Goal: Submit feedback/report problem: Submit feedback/report problem

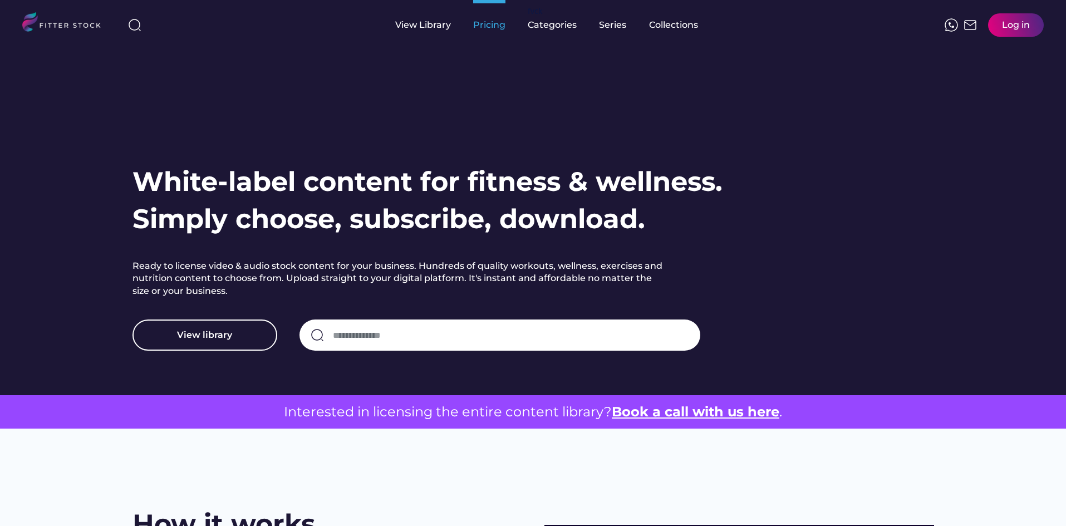
click at [494, 25] on div "Pricing" at bounding box center [489, 25] width 32 height 12
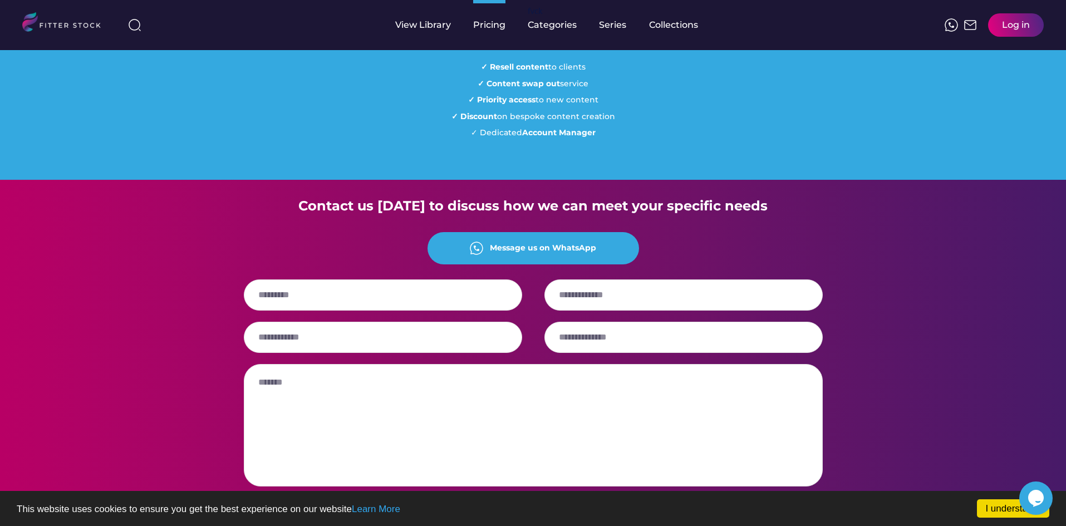
scroll to position [724, 0]
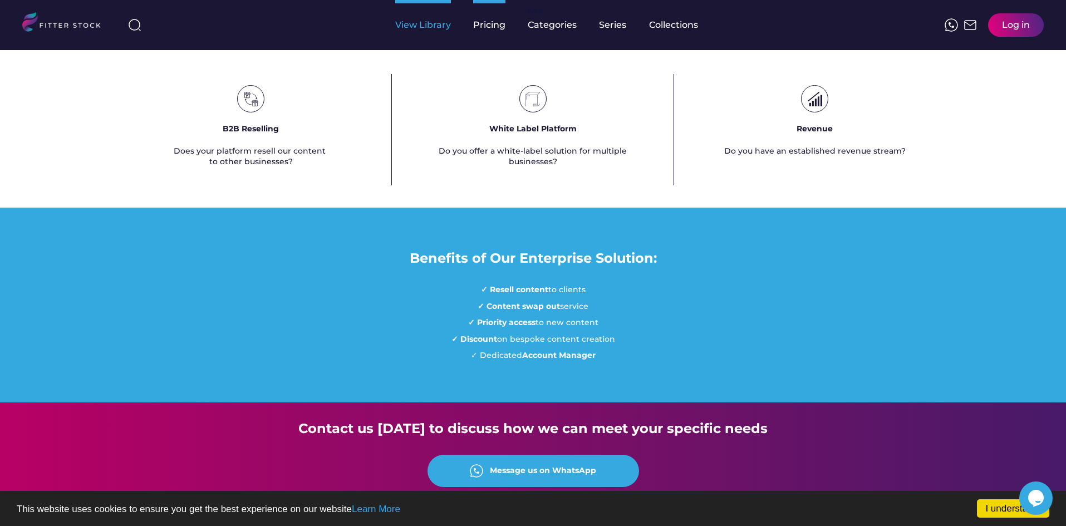
click at [443, 30] on div "View Library" at bounding box center [423, 25] width 56 height 12
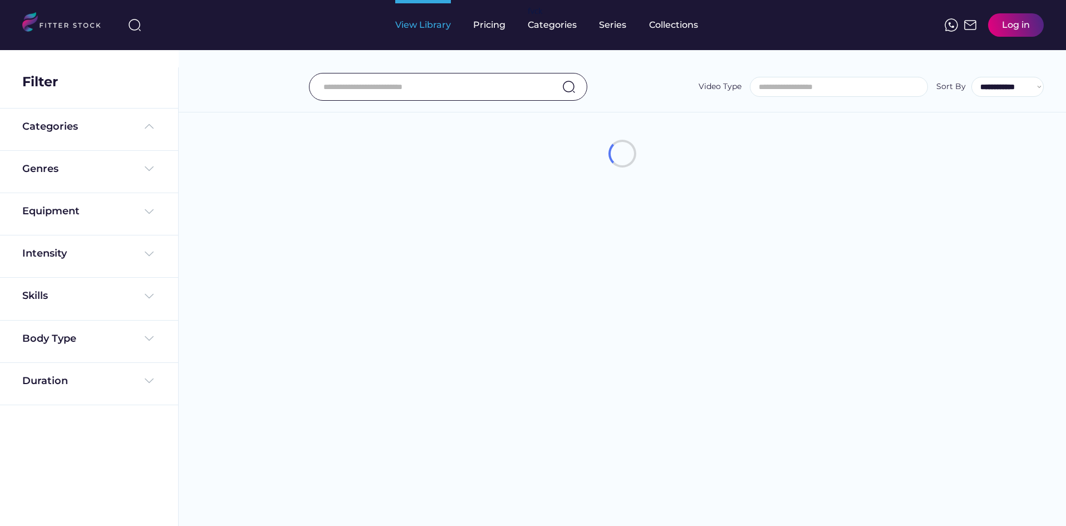
select select
select select "**********"
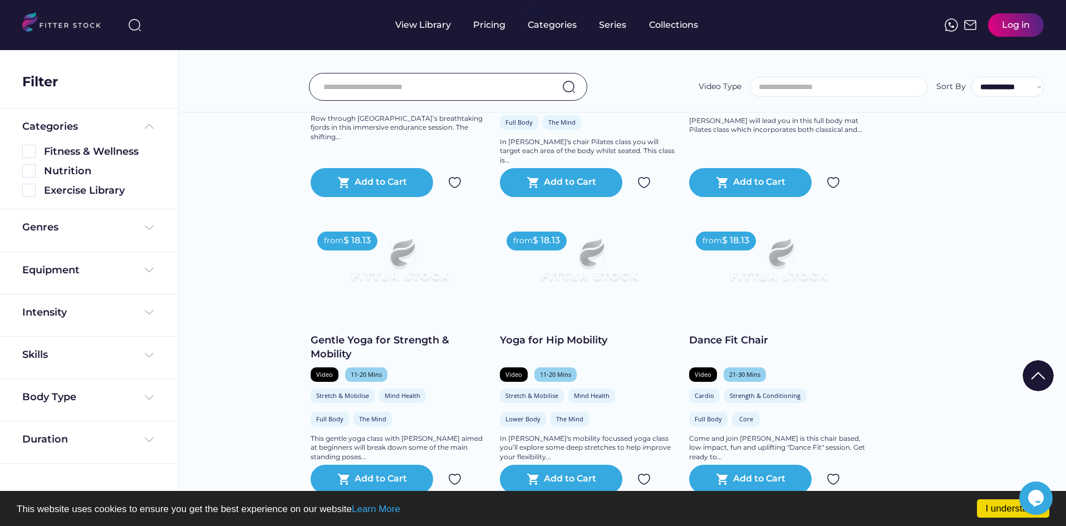
scroll to position [390, 0]
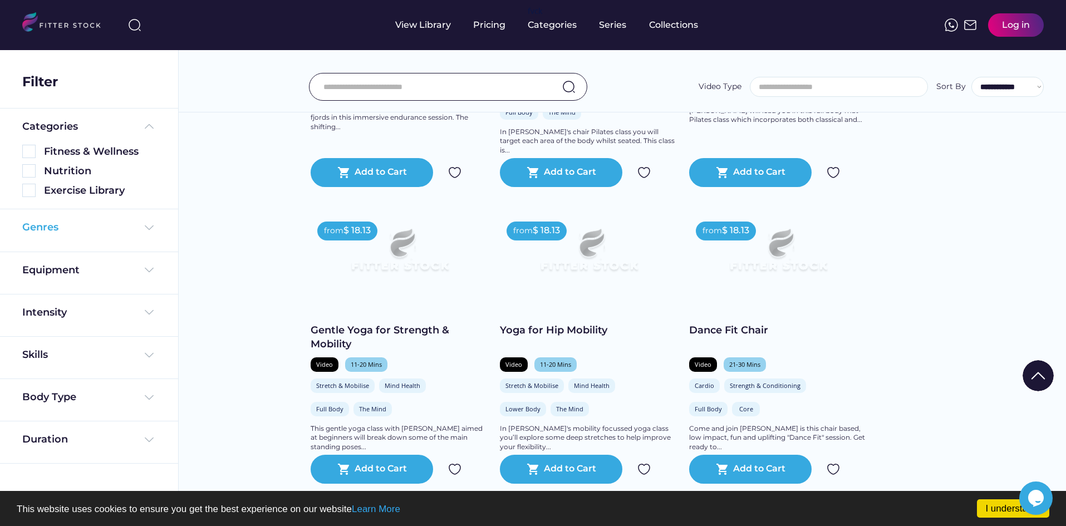
click at [140, 228] on div "Genres" at bounding box center [89, 228] width 134 height 14
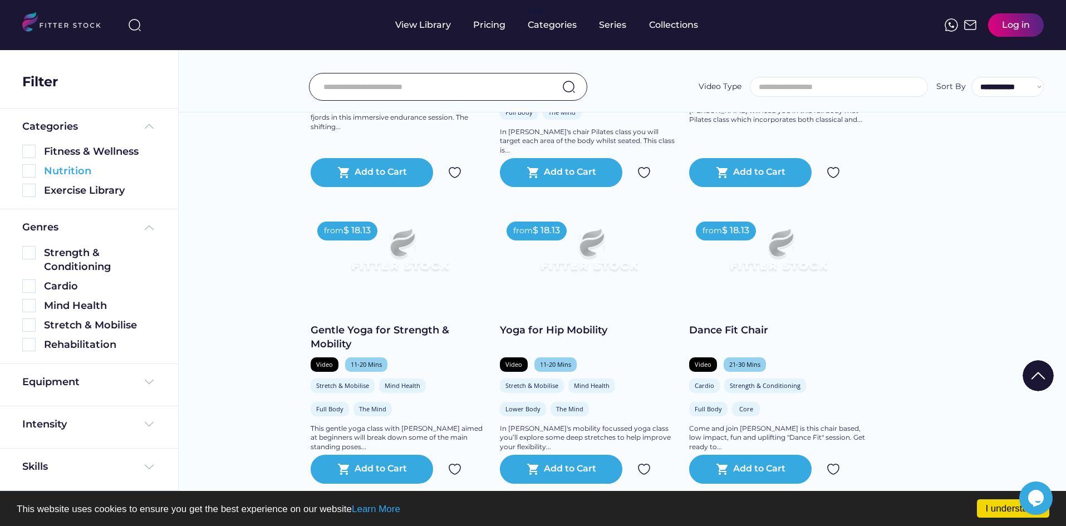
click at [37, 170] on div "Nutrition" at bounding box center [89, 171] width 134 height 14
click at [30, 172] on img at bounding box center [28, 170] width 13 height 13
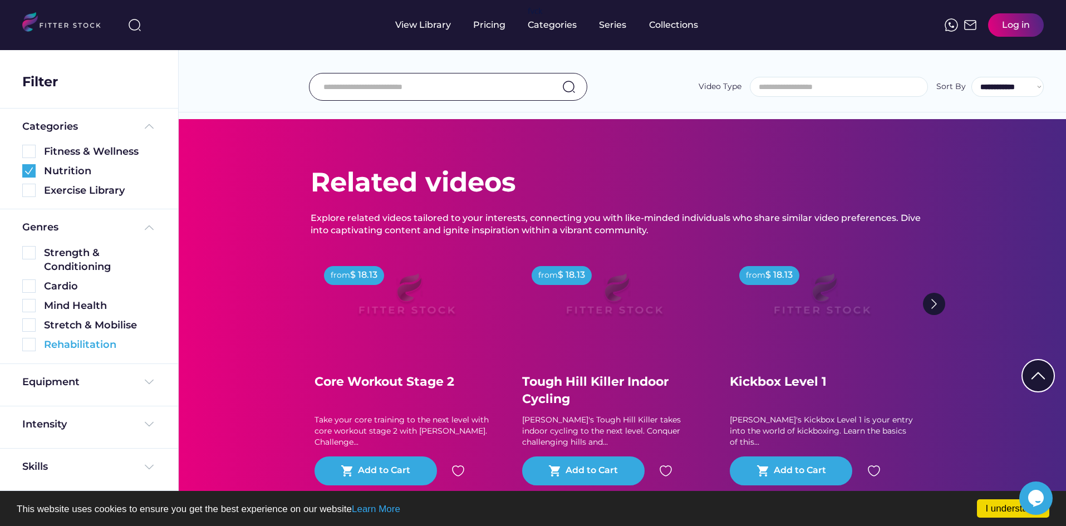
scroll to position [50, 0]
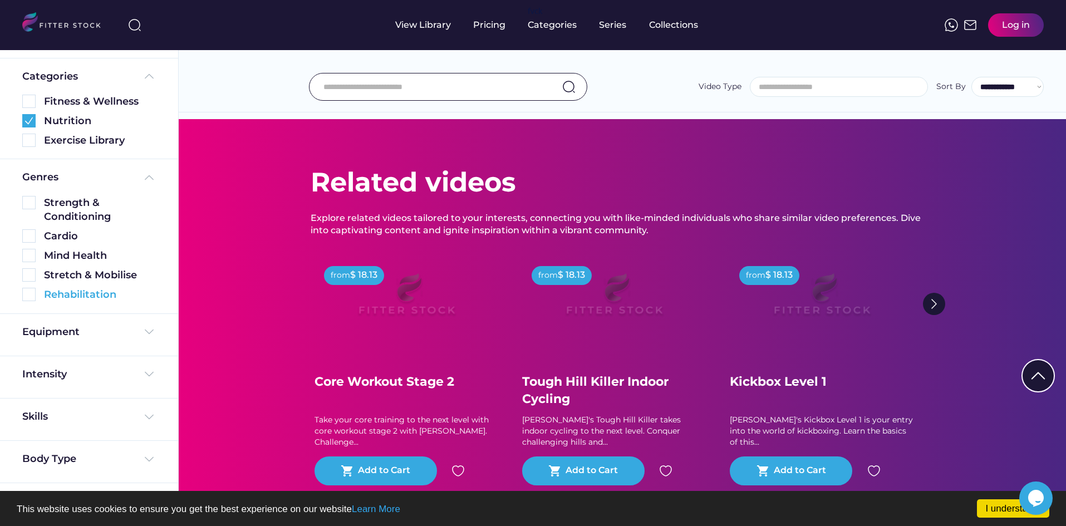
click at [64, 297] on div "Rehabilitation" at bounding box center [100, 295] width 112 height 14
click at [33, 298] on img at bounding box center [28, 294] width 13 height 13
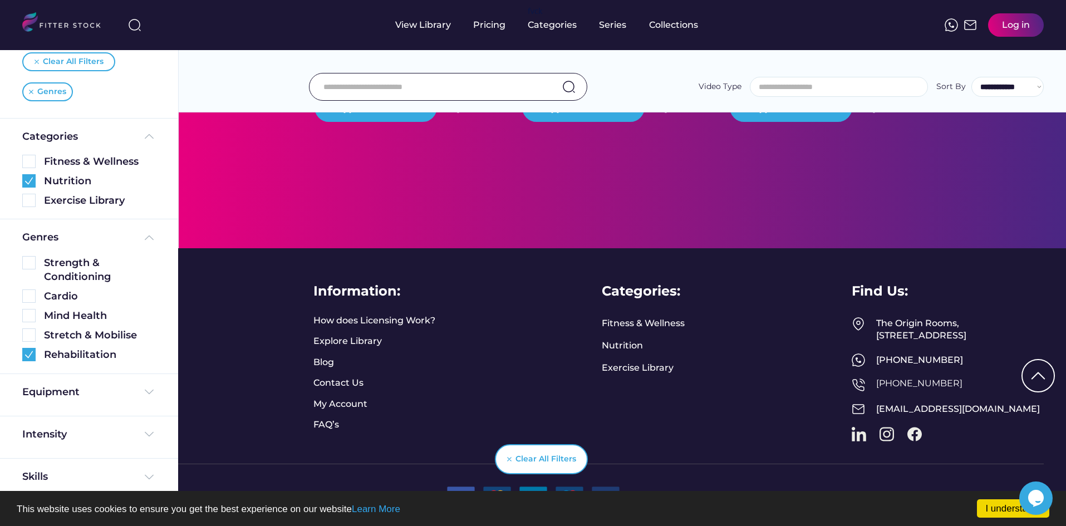
scroll to position [346, 0]
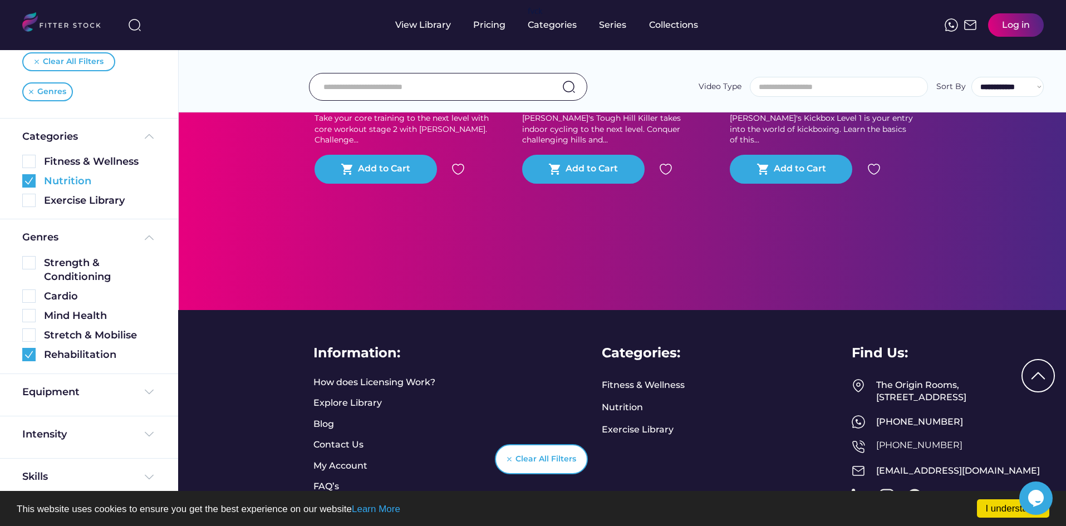
click at [29, 182] on img at bounding box center [28, 180] width 13 height 13
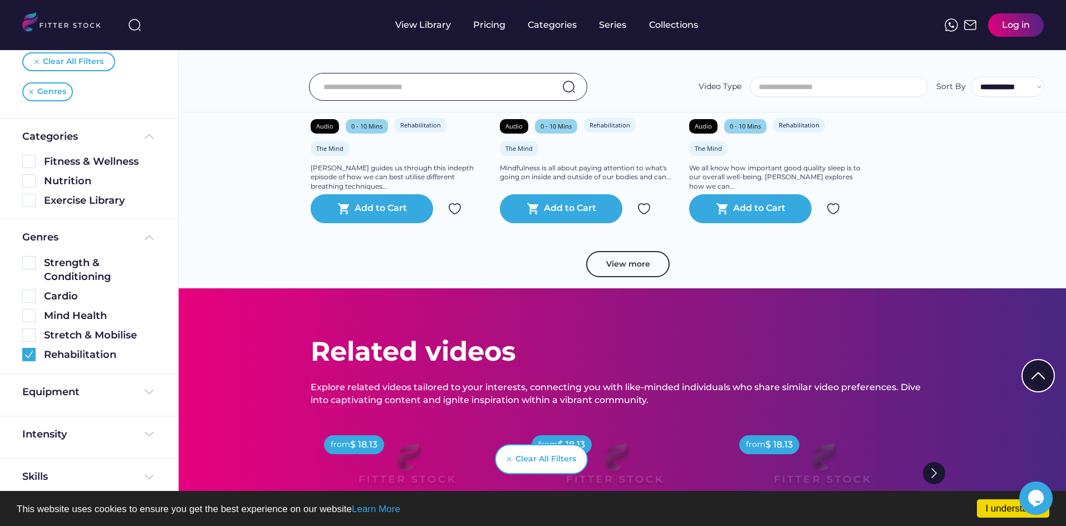
scroll to position [575, 0]
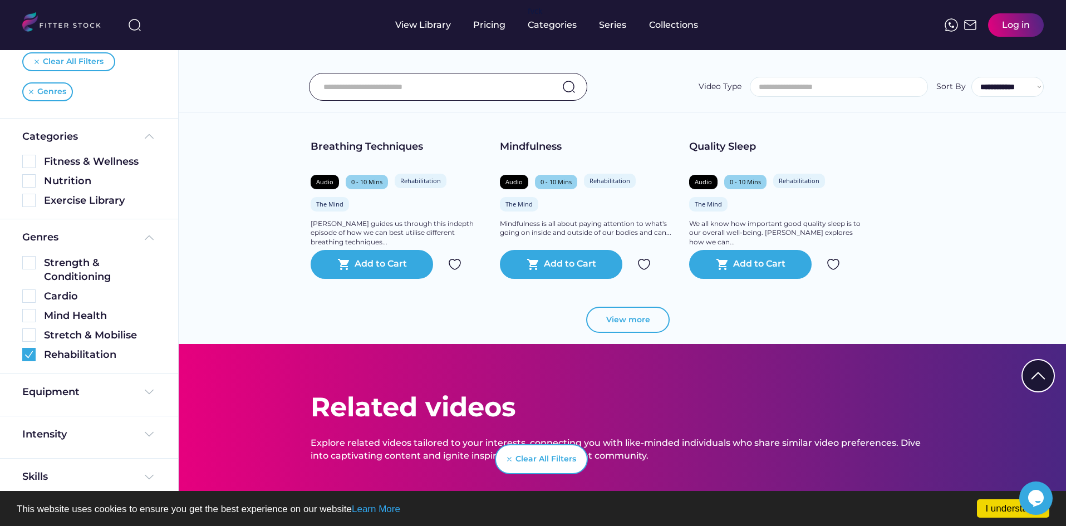
click at [614, 328] on button "View more" at bounding box center [628, 320] width 84 height 27
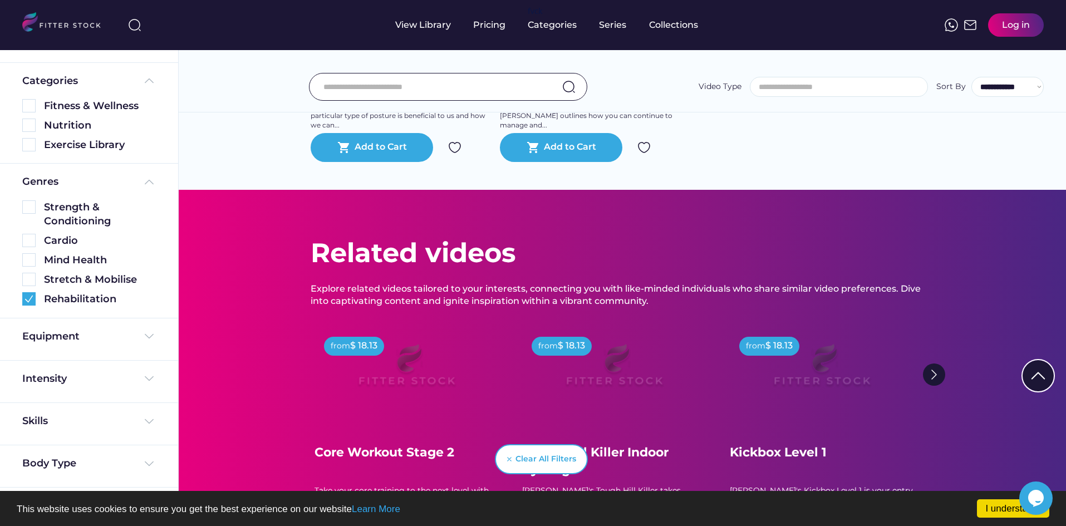
scroll to position [110, 0]
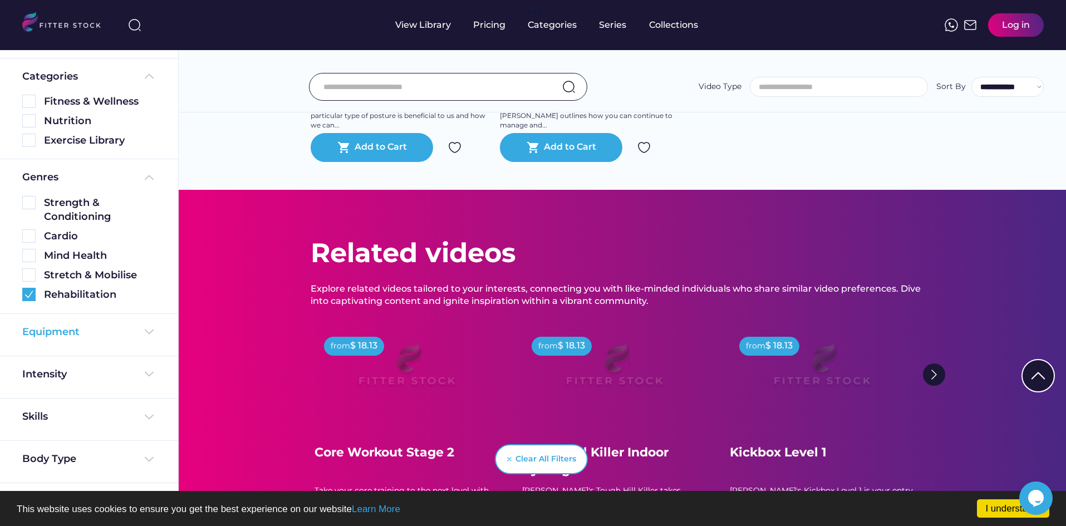
click at [115, 336] on div "Equipment" at bounding box center [89, 332] width 134 height 14
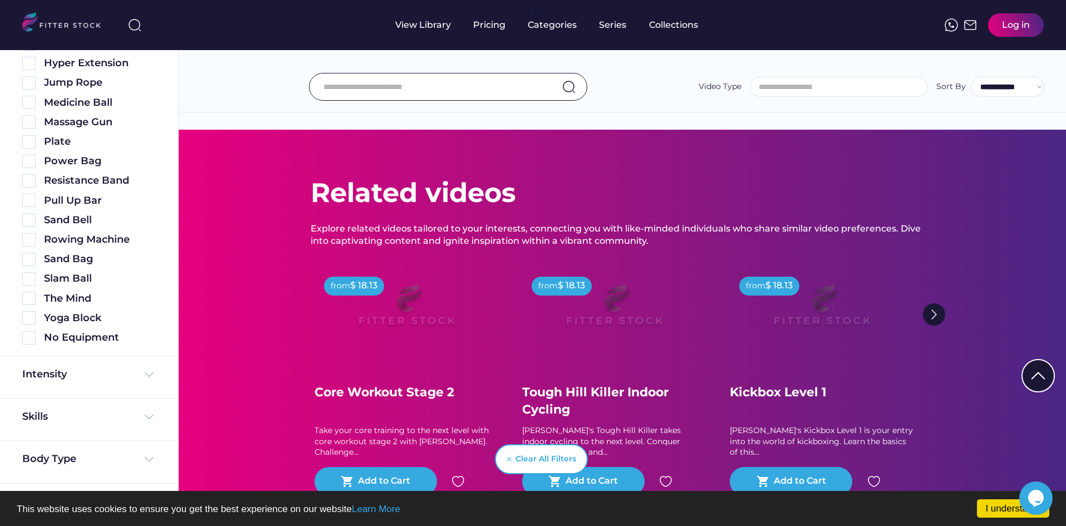
scroll to position [1410, 0]
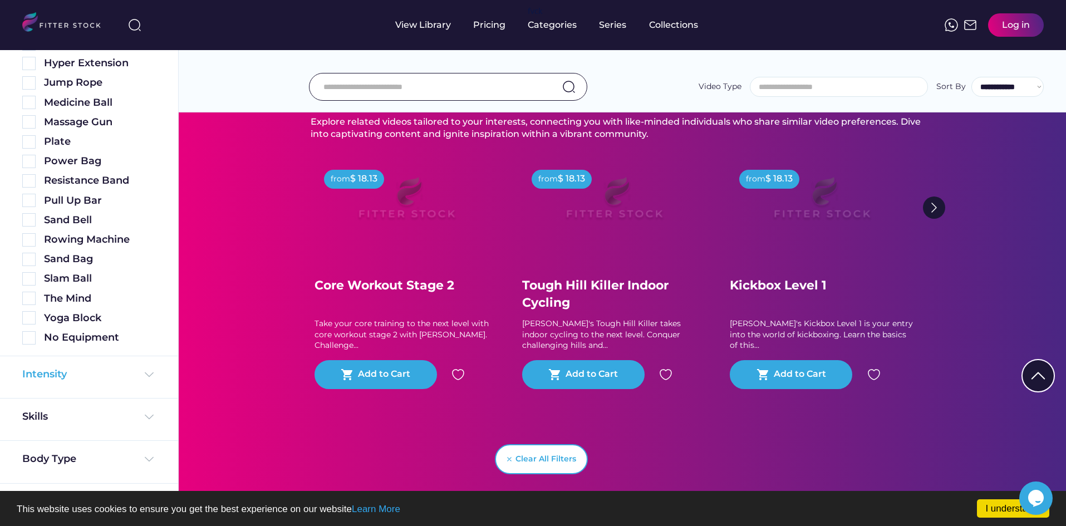
click at [127, 380] on div "Intensity" at bounding box center [89, 375] width 134 height 14
click at [378, 94] on input "input" at bounding box center [435, 86] width 222 height 23
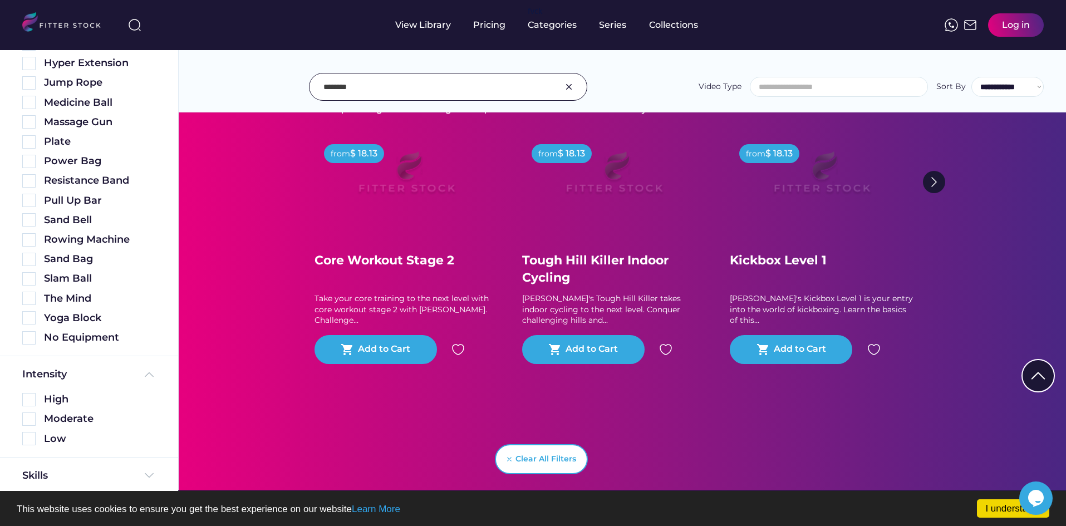
scroll to position [167, 0]
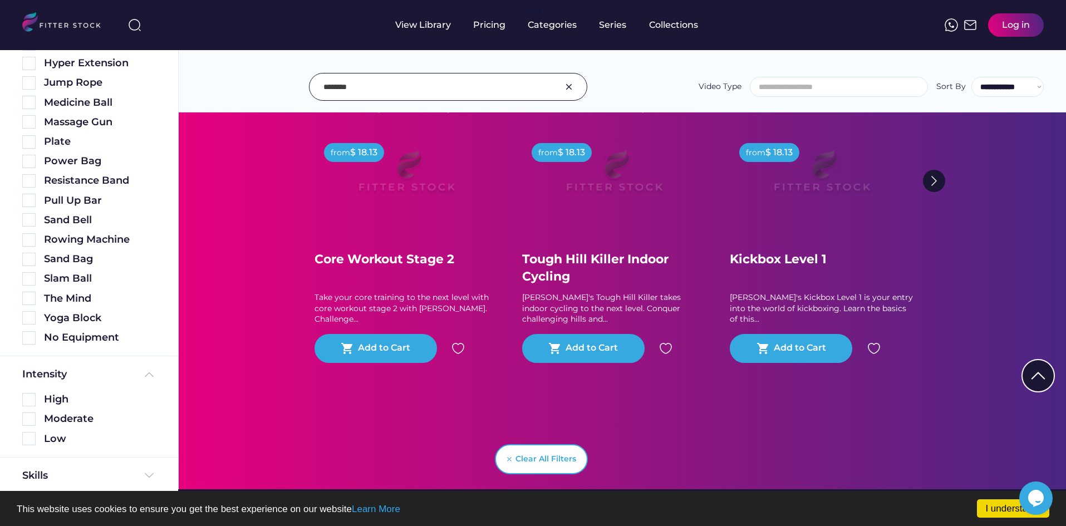
drag, startPoint x: 420, startPoint y: 87, endPoint x: 283, endPoint y: 80, distance: 137.7
click at [283, 80] on div "**********" at bounding box center [622, 87] width 843 height 28
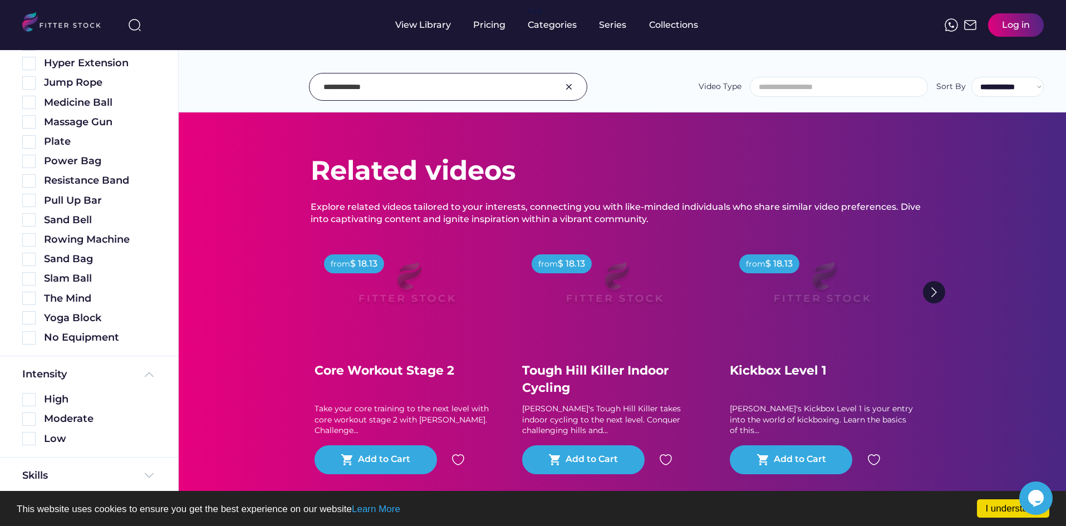
scroll to position [0, 0]
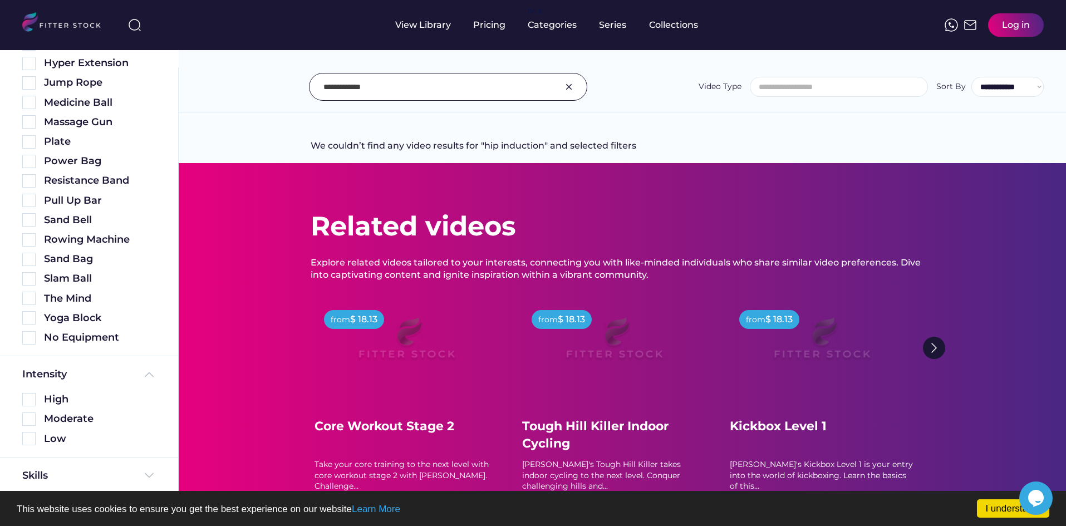
click at [434, 88] on input "input" at bounding box center [435, 86] width 222 height 23
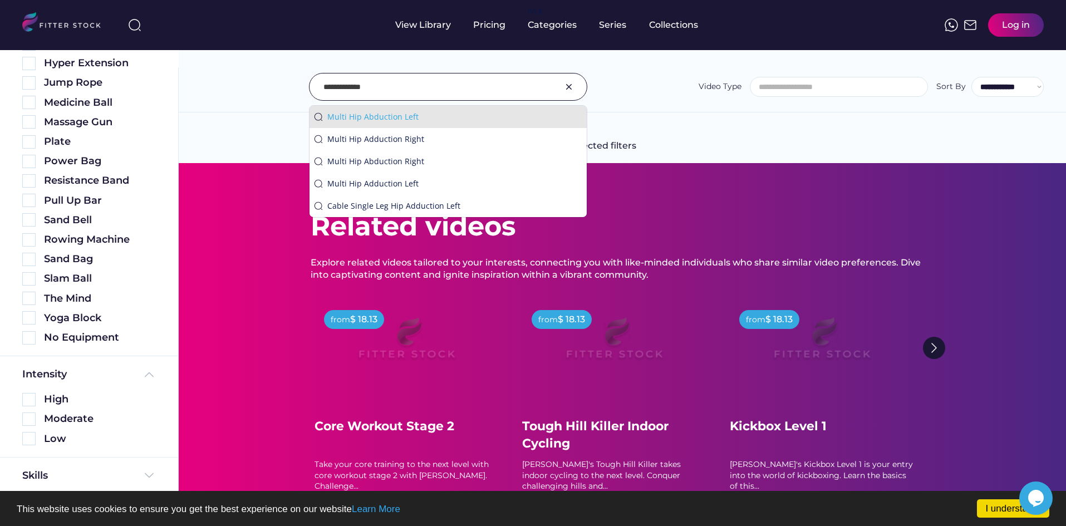
click at [402, 118] on div "Multi Hip Abduction Left" at bounding box center [454, 116] width 255 height 11
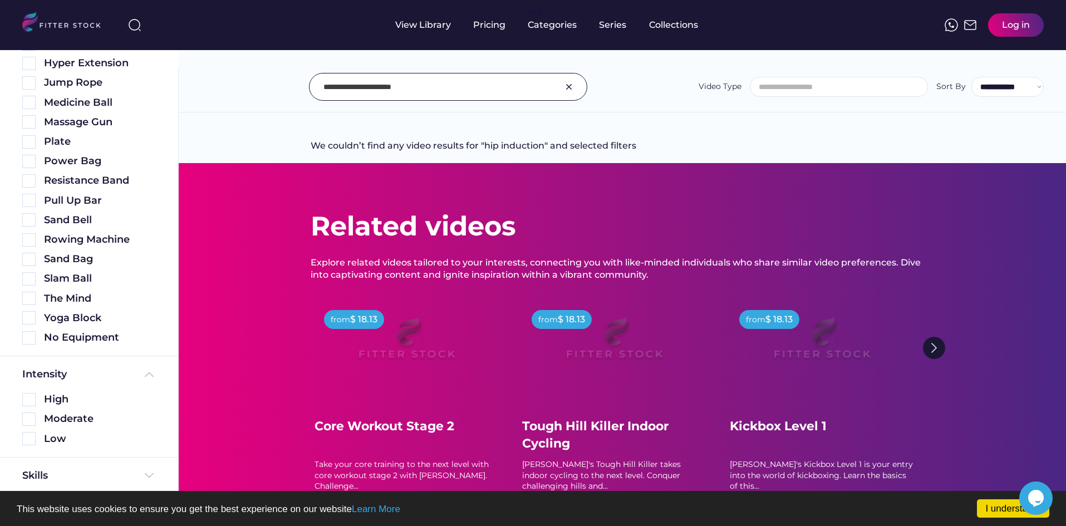
click at [418, 91] on input "input" at bounding box center [435, 86] width 222 height 23
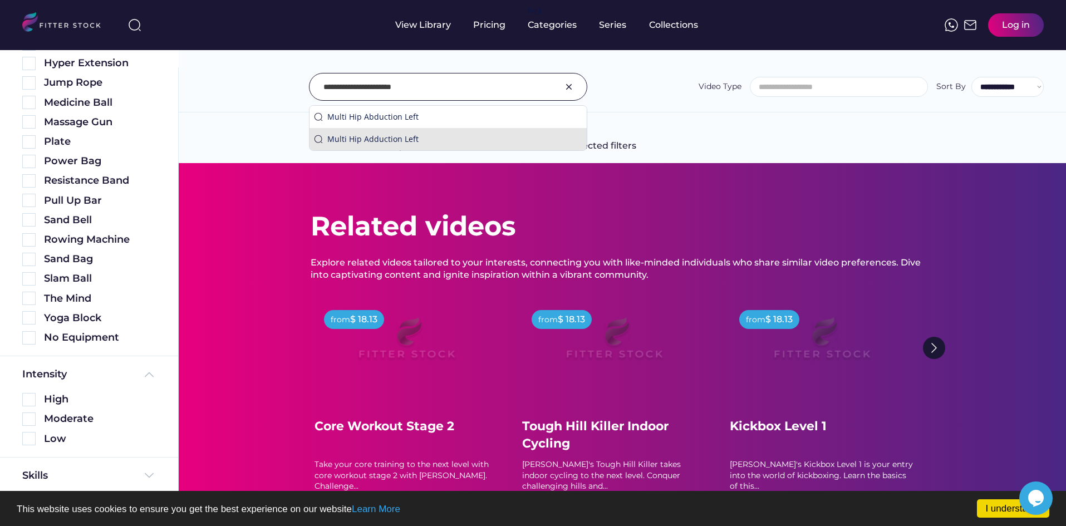
click at [378, 147] on div "Multi Hip Adduction Left" at bounding box center [448, 139] width 277 height 22
type input "**********"
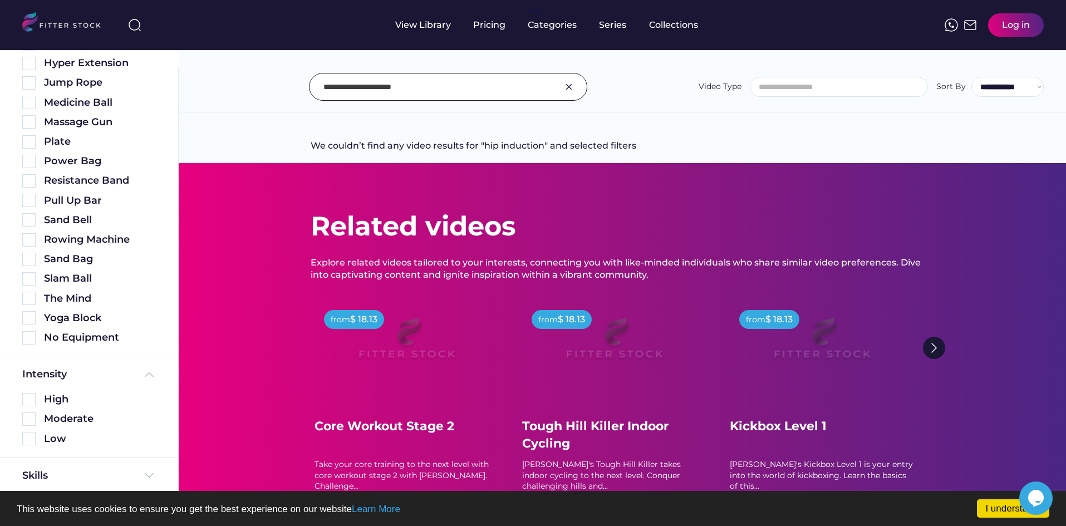
click at [360, 80] on input "input" at bounding box center [435, 86] width 222 height 23
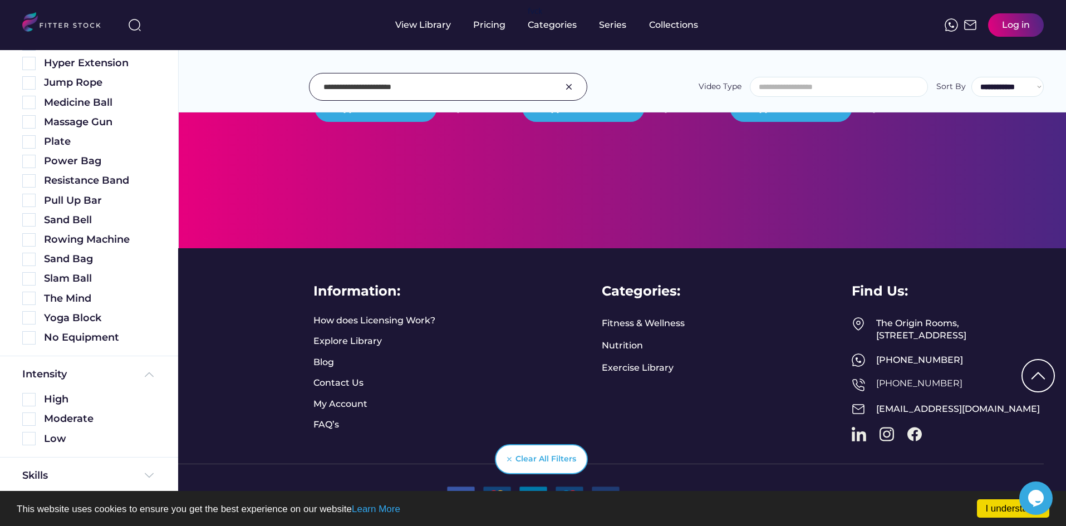
scroll to position [421, 0]
click at [510, 460] on img at bounding box center [509, 459] width 4 height 4
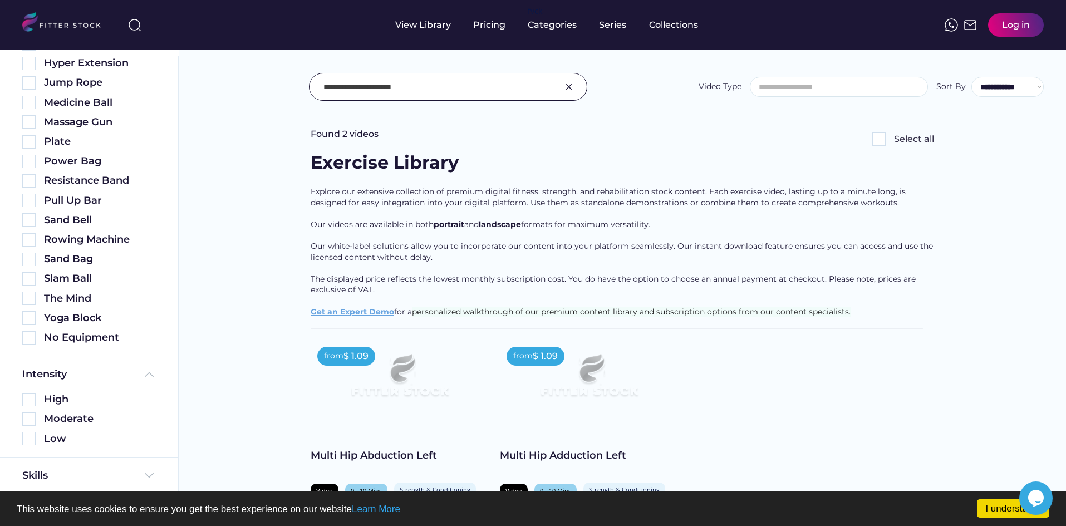
scroll to position [0, 0]
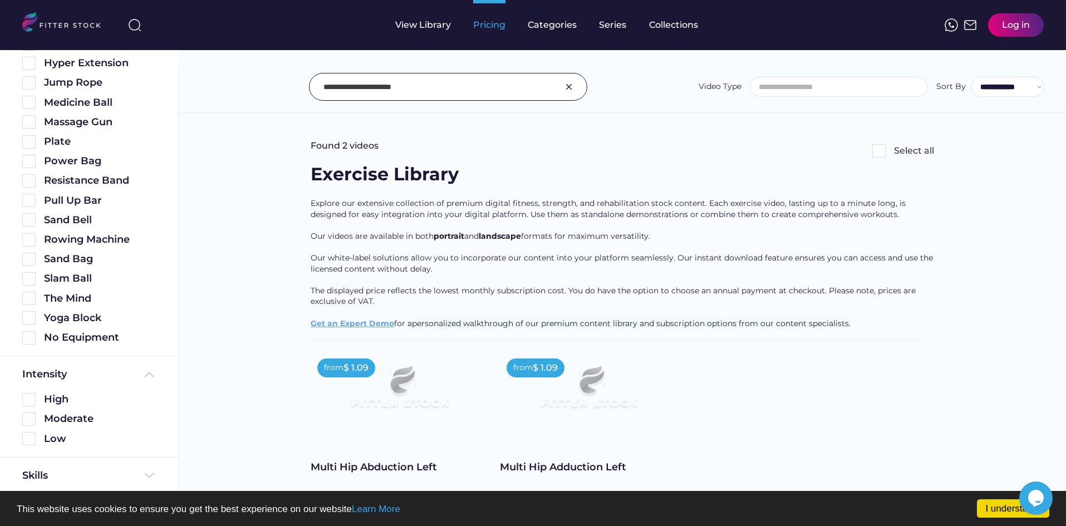
click at [503, 27] on div "Pricing" at bounding box center [489, 25] width 32 height 12
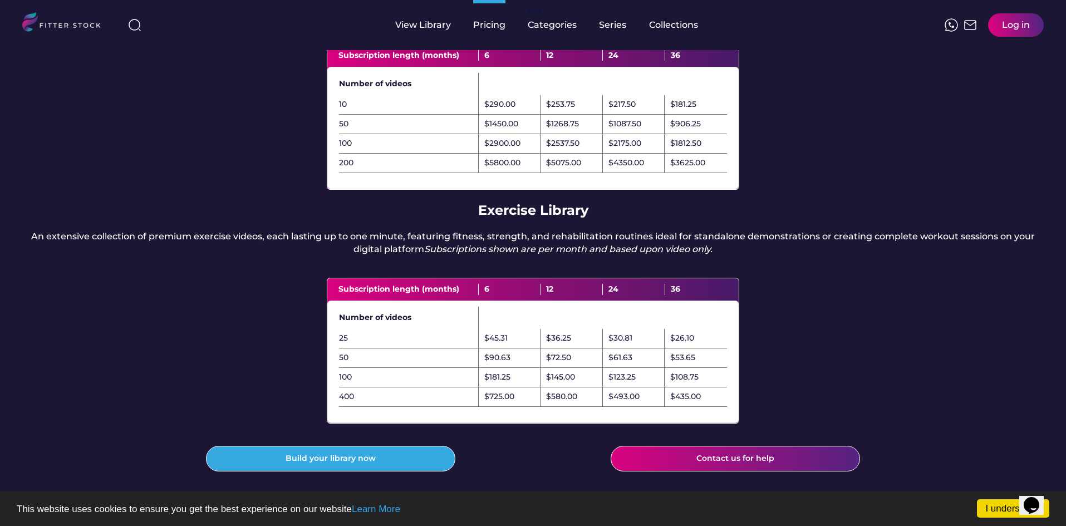
scroll to position [111, 0]
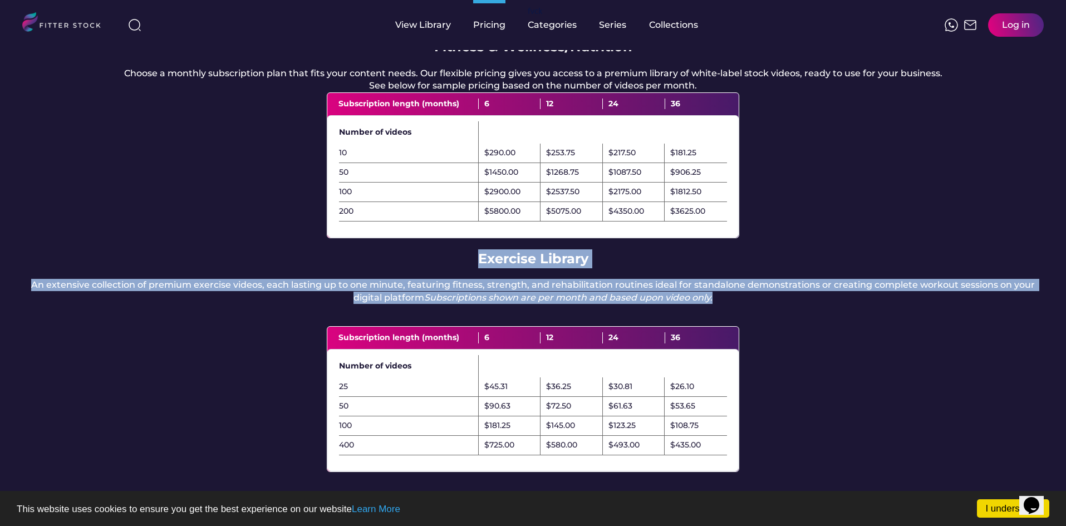
drag, startPoint x: 701, startPoint y: 326, endPoint x: 461, endPoint y: 270, distance: 246.0
click at [461, 270] on div "Pricing Fitness & Wellness/Nutrition Choose a monthly subscription plan that fi…" at bounding box center [533, 257] width 1066 height 637
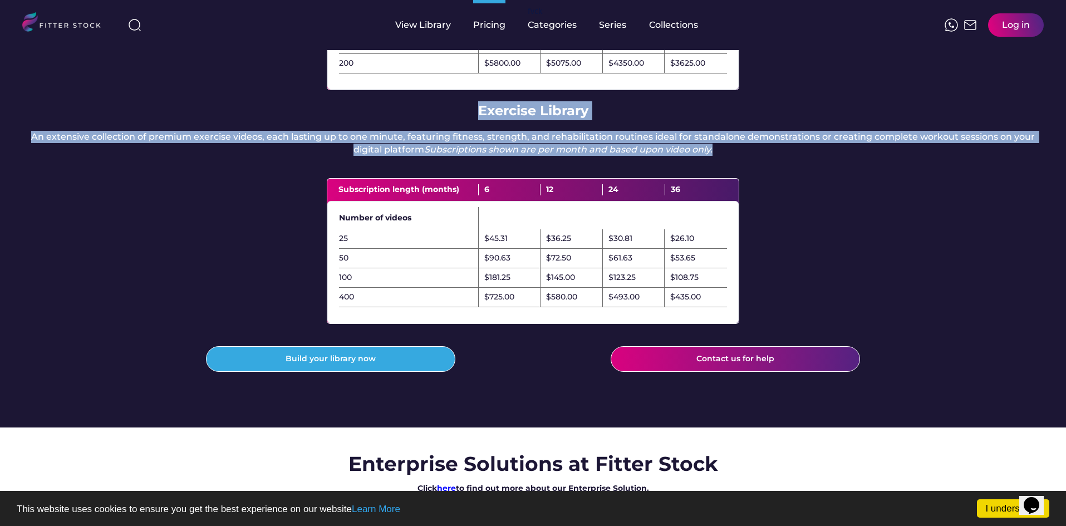
scroll to position [278, 0]
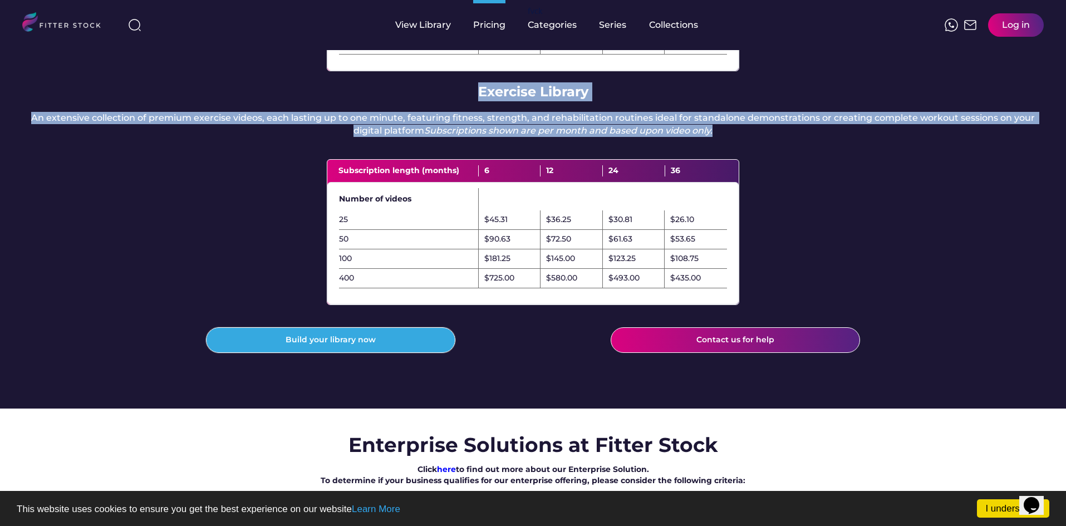
drag, startPoint x: 413, startPoint y: 367, endPoint x: 548, endPoint y: 187, distance: 225.1
click at [548, 187] on div "Pricing Fitness & Wellness/Nutrition Choose a monthly subscription plan that fi…" at bounding box center [533, 90] width 1066 height 637
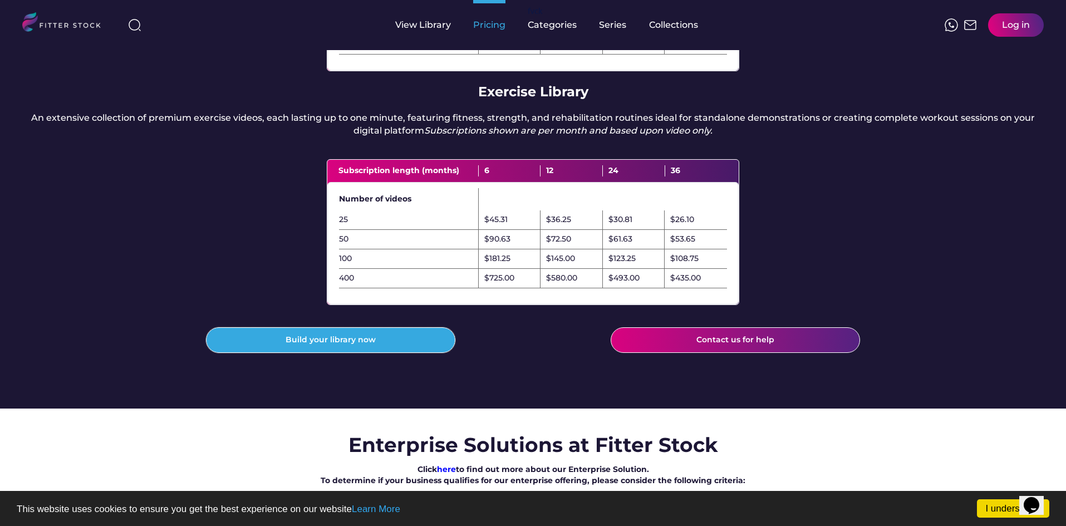
click at [493, 20] on div "Pricing" at bounding box center [489, 25] width 32 height 12
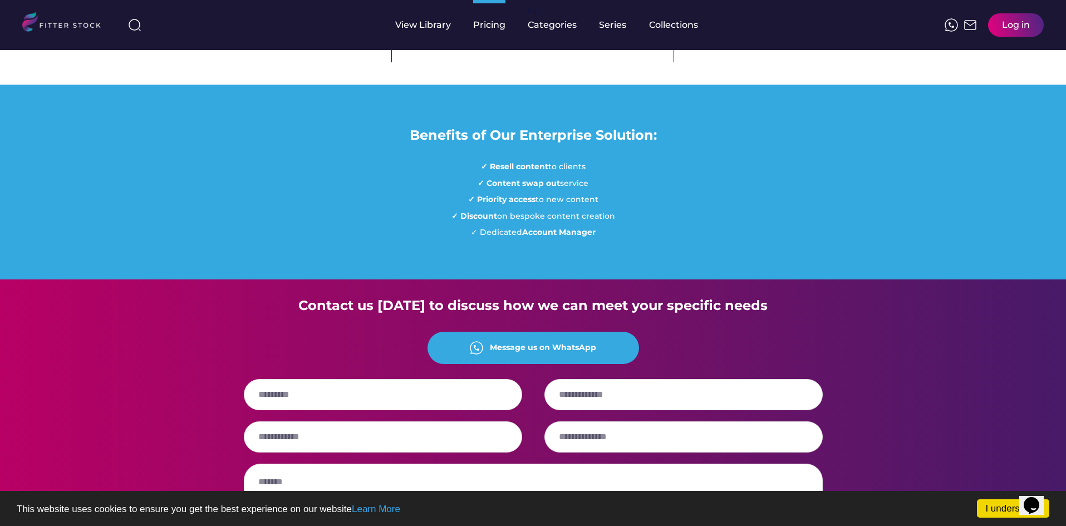
scroll to position [1002, 0]
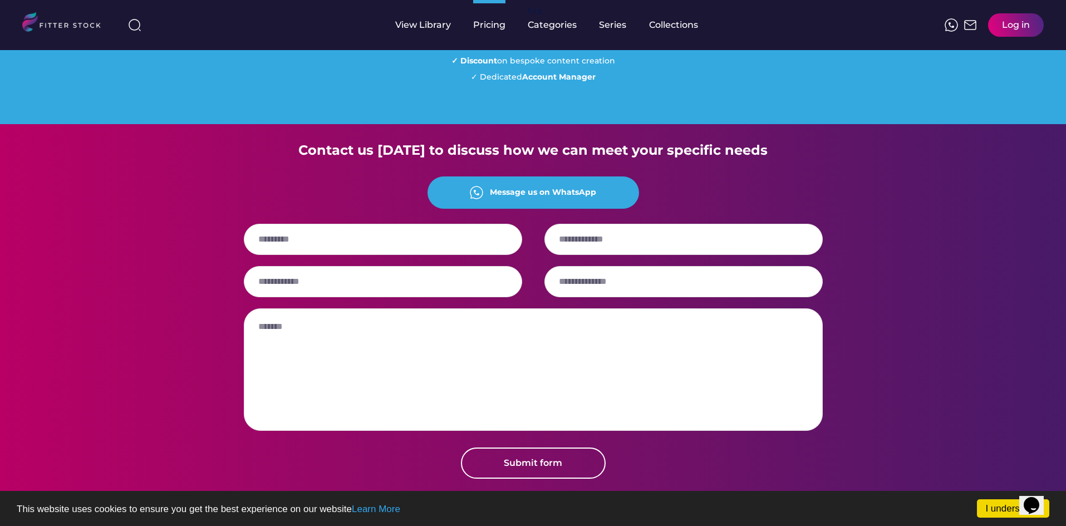
click at [440, 292] on div "Submit form" at bounding box center [533, 351] width 601 height 255
click at [447, 255] on input "input" at bounding box center [383, 239] width 278 height 31
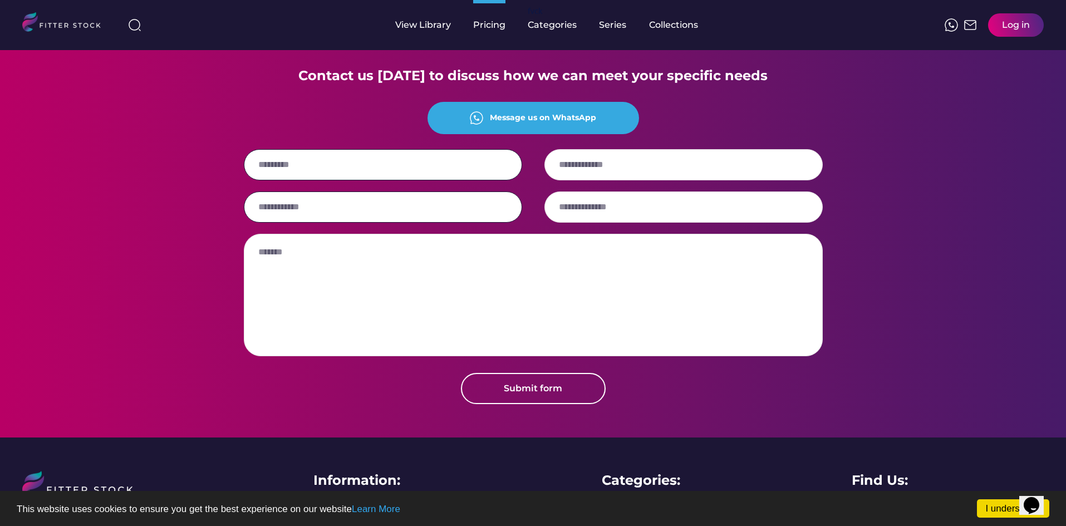
scroll to position [1058, 0]
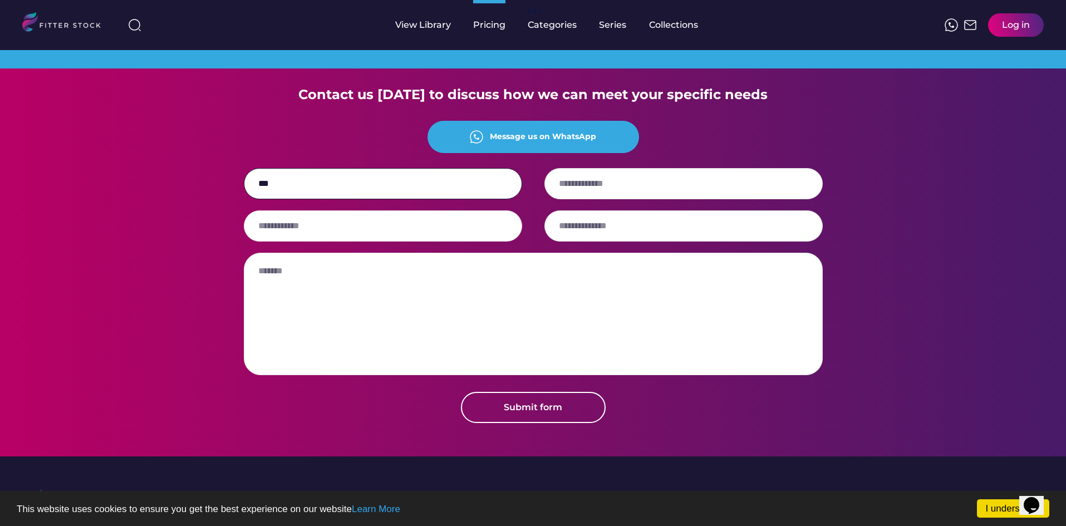
click at [349, 199] on input "input" at bounding box center [383, 183] width 278 height 31
type input "**********"
click at [606, 199] on input "email" at bounding box center [684, 183] width 278 height 31
type input "**********"
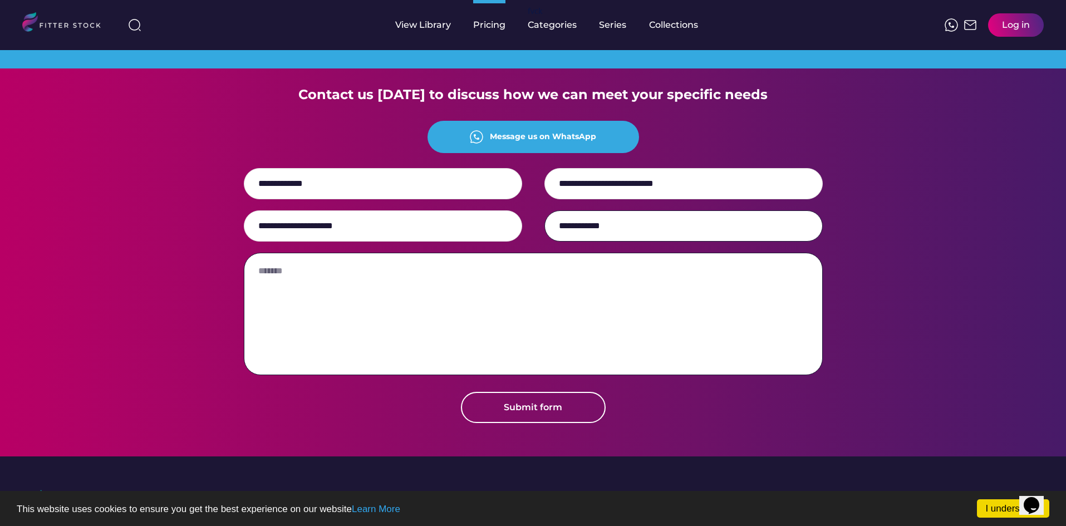
type input "**********"
click at [523, 317] on textarea at bounding box center [533, 314] width 579 height 123
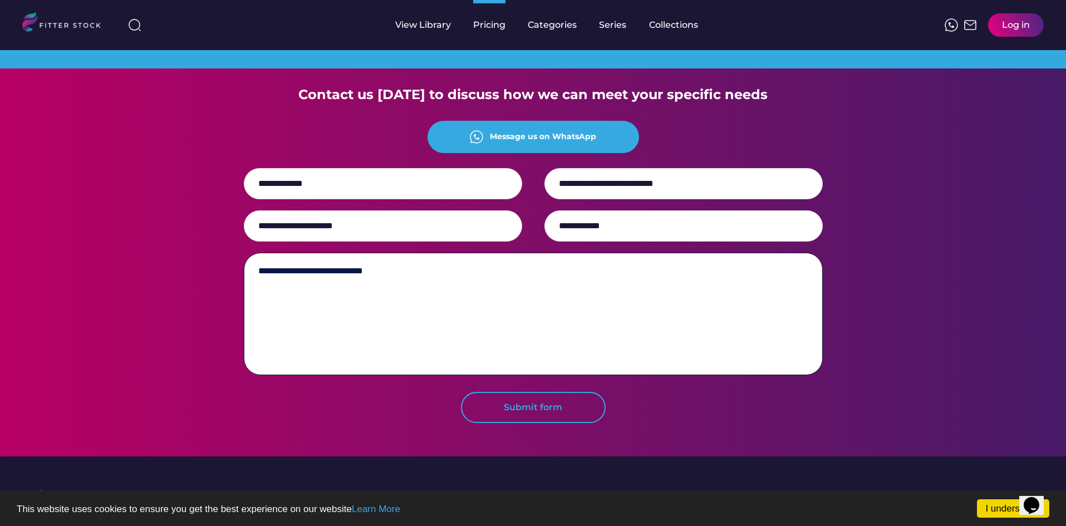
type textarea "**********"
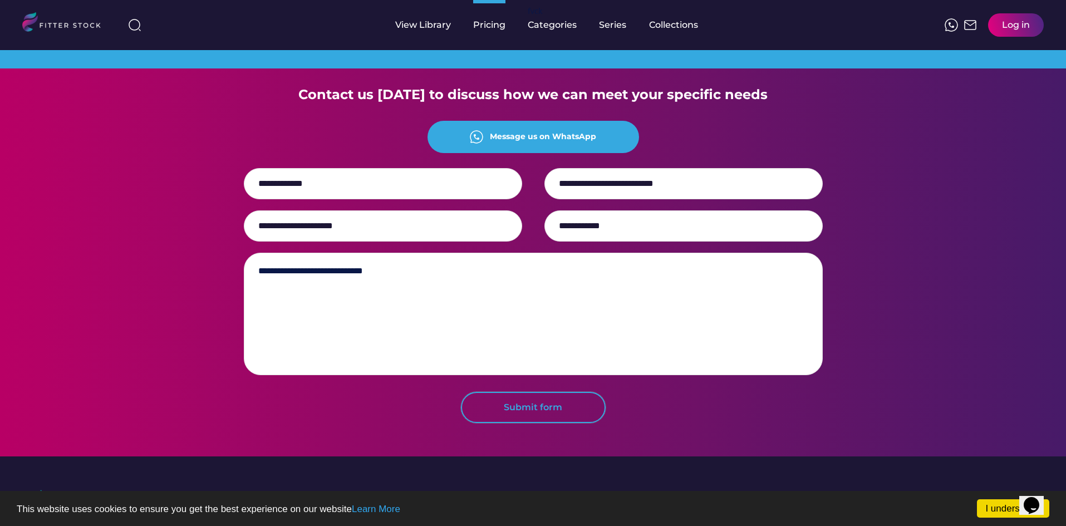
click at [541, 423] on button "Submit form" at bounding box center [533, 407] width 145 height 31
click at [550, 423] on button "Submit form" at bounding box center [533, 407] width 145 height 31
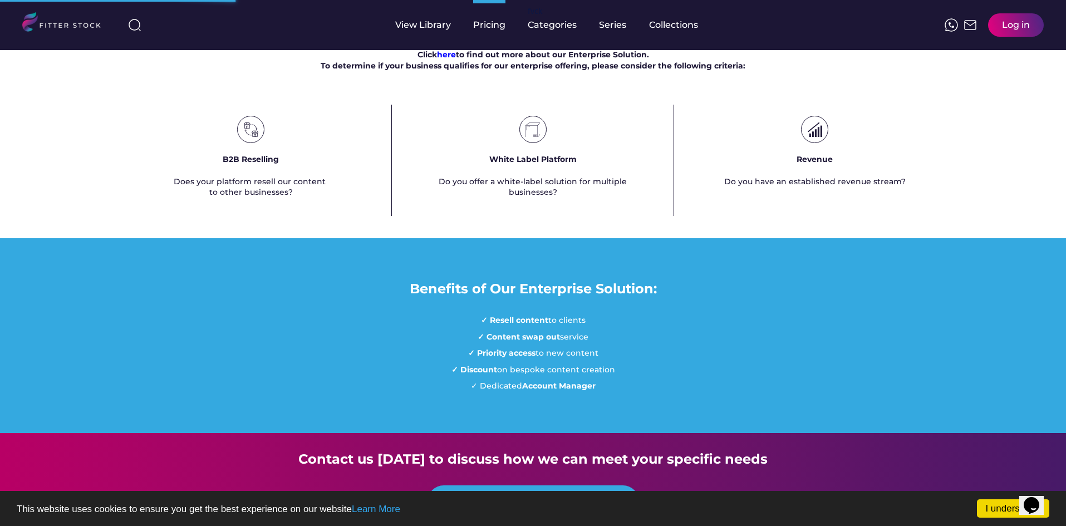
scroll to position [613, 0]
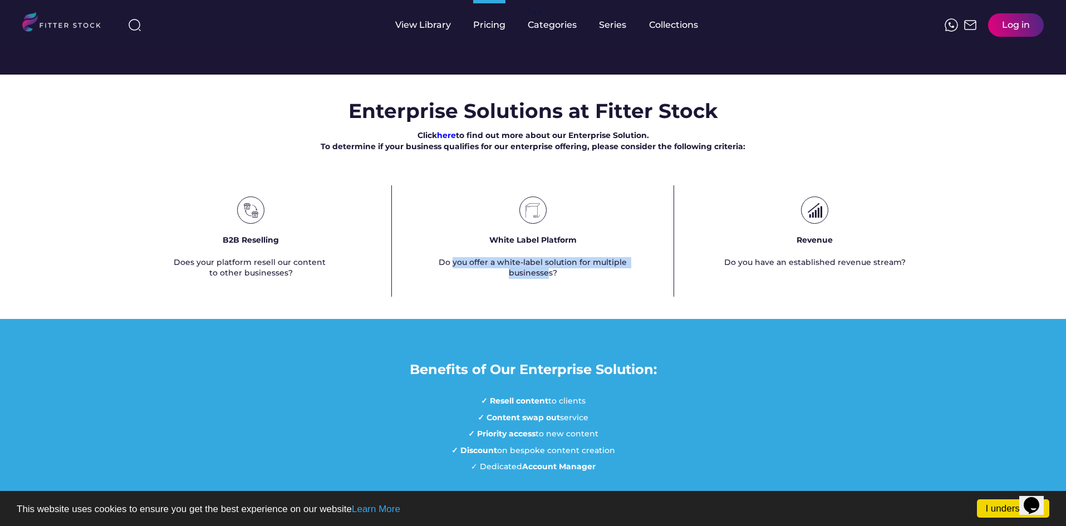
drag, startPoint x: 454, startPoint y: 297, endPoint x: 547, endPoint y: 311, distance: 94.1
click at [547, 279] on div "Do you offer a white-label solution for multiple businesses?" at bounding box center [532, 268] width 225 height 22
click at [444, 140] on font "here" at bounding box center [446, 135] width 19 height 10
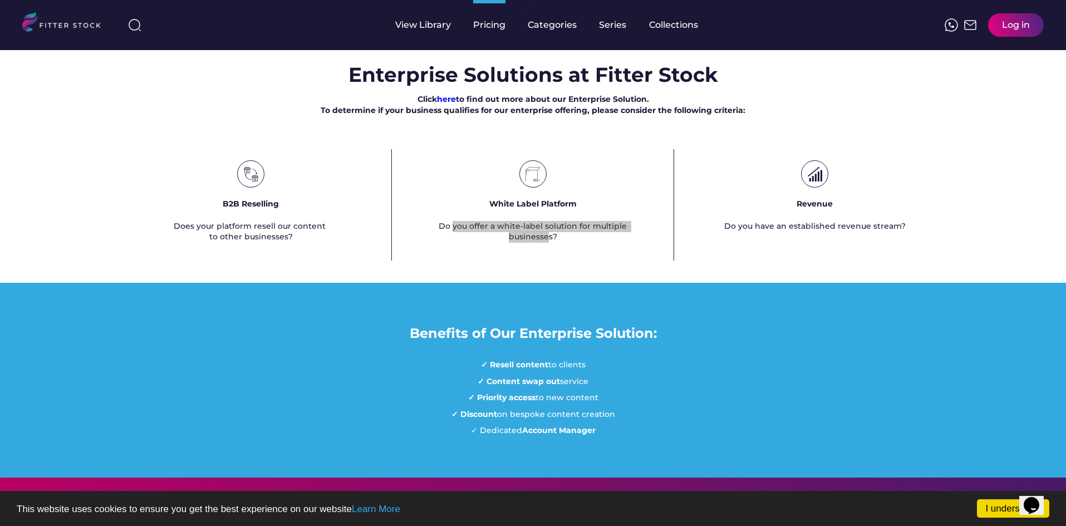
scroll to position [668, 0]
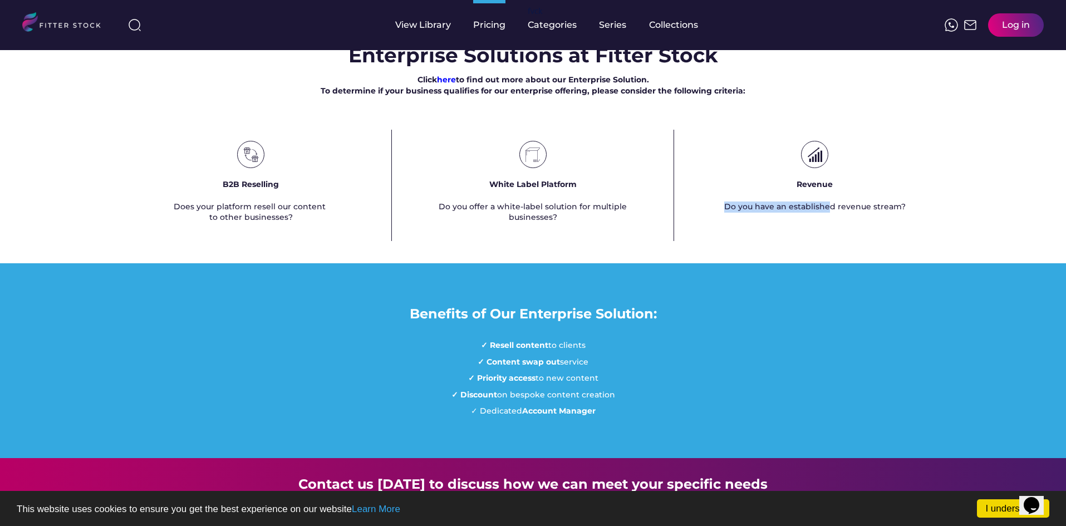
drag, startPoint x: 721, startPoint y: 241, endPoint x: 828, endPoint y: 241, distance: 107.5
click at [828, 241] on div "Revenue Do you have an established revenue stream?" at bounding box center [815, 185] width 282 height 111
click at [836, 213] on div "Do you have an established revenue stream?" at bounding box center [815, 207] width 182 height 11
